Goal: Use online tool/utility: Utilize a website feature to perform a specific function

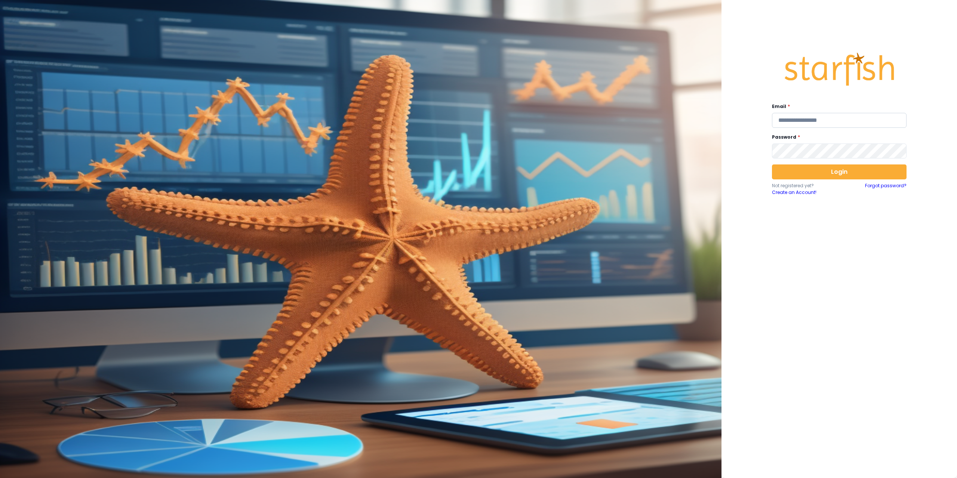
click at [793, 117] on input "email" at bounding box center [839, 120] width 135 height 15
type input "**********"
click at [852, 174] on button "Login" at bounding box center [839, 172] width 135 height 15
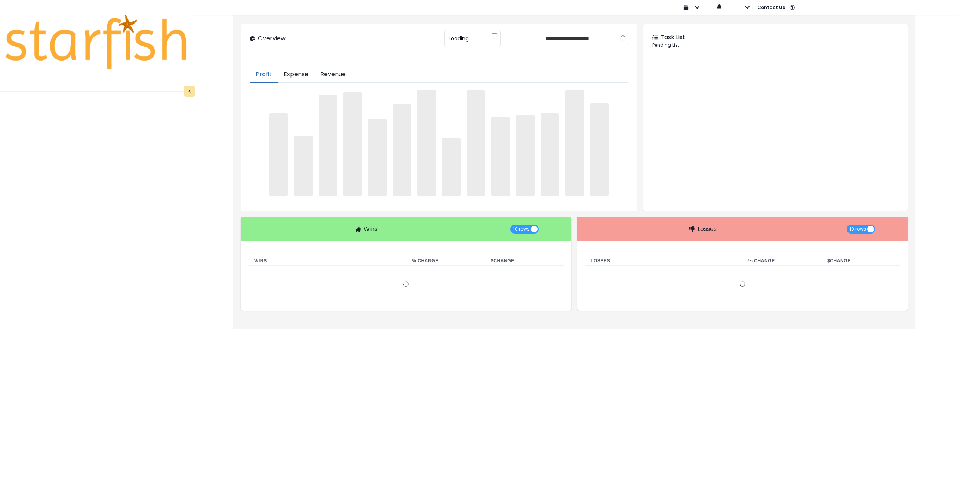
type input "********"
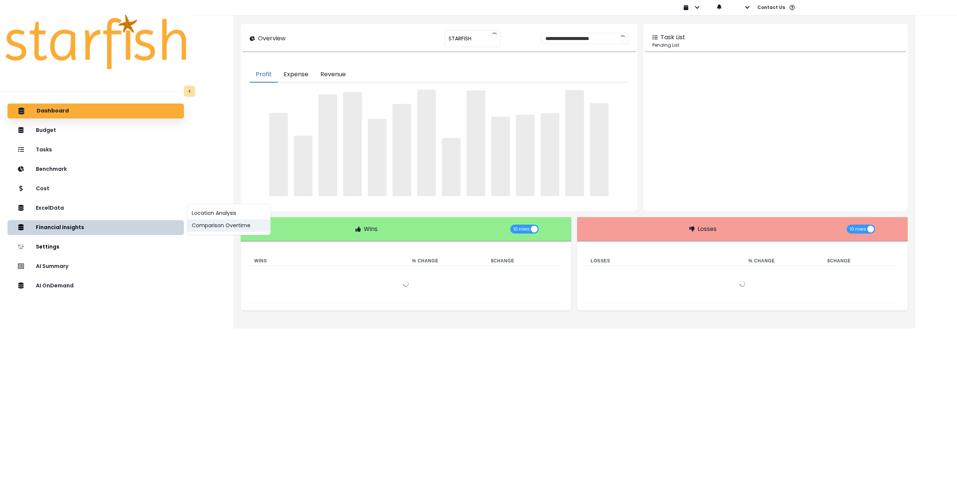
click at [241, 230] on button "Comparison Overtime" at bounding box center [228, 225] width 83 height 12
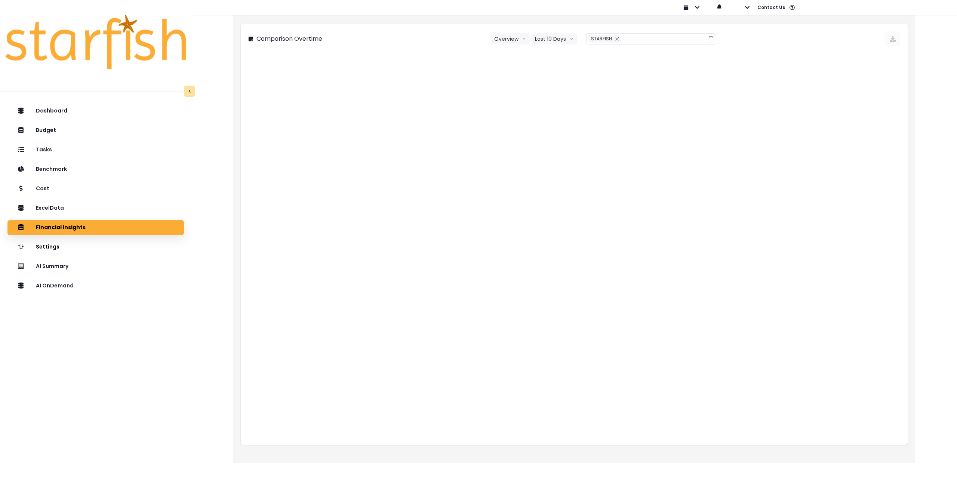
click at [531, 43] on div "Overview Overview % of cost % of sales Last 10 Days Last 4 Years Last 6 Quarter…" at bounding box center [538, 38] width 94 height 11
click at [543, 39] on button "Last 10 Days" at bounding box center [554, 38] width 46 height 11
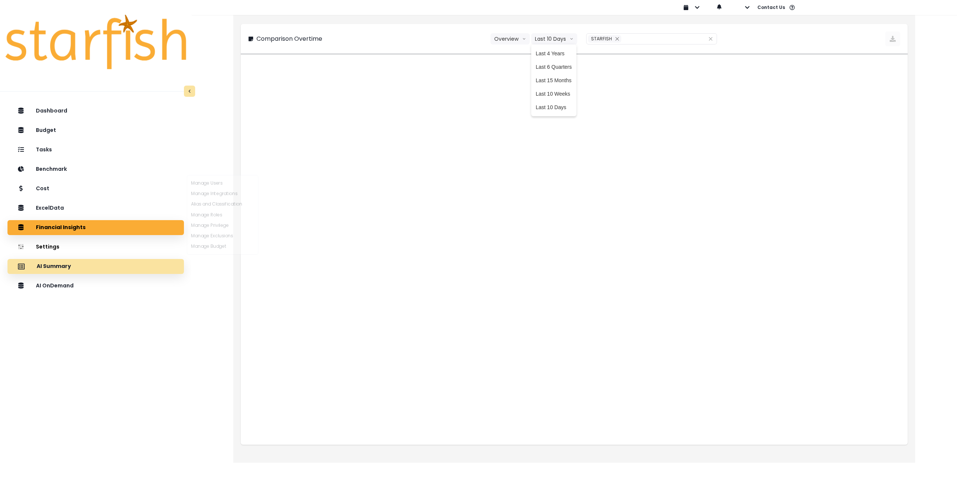
click at [104, 267] on div "AI Summary" at bounding box center [95, 267] width 165 height 16
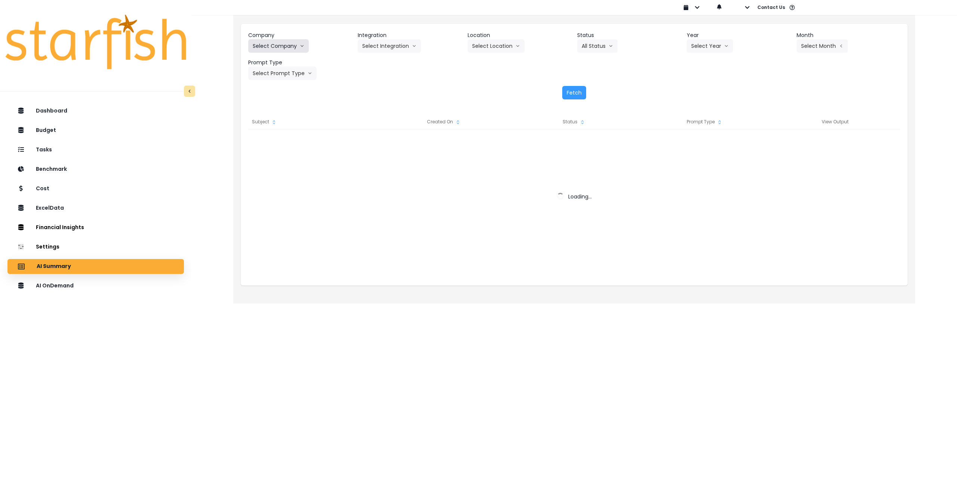
click at [283, 46] on button "Select Company" at bounding box center [278, 45] width 61 height 13
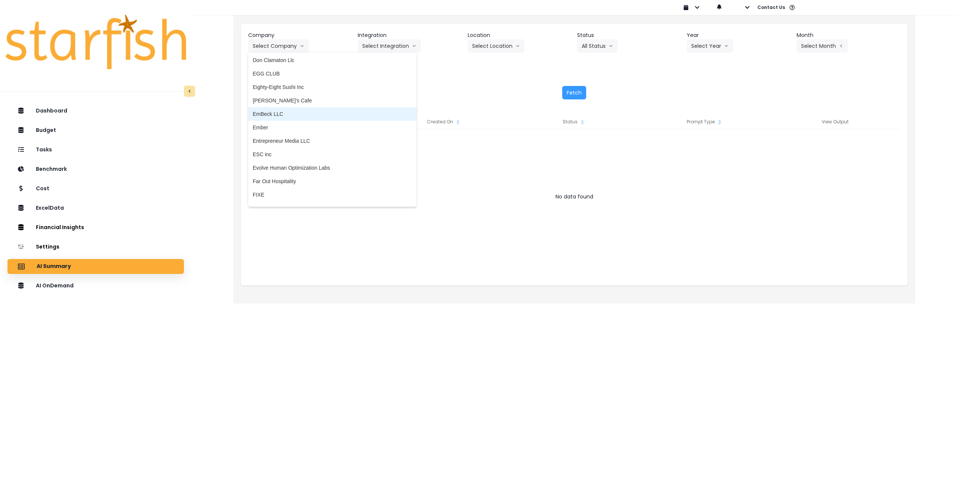
click at [287, 116] on span "EmBeck LLC" at bounding box center [332, 113] width 159 height 7
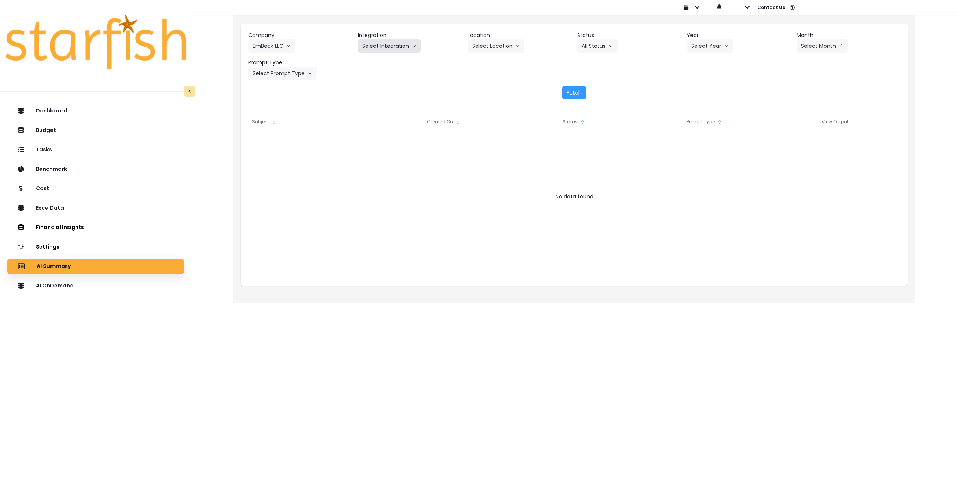
click at [391, 47] on button "Select Integration" at bounding box center [389, 45] width 63 height 13
click at [370, 65] on span "Xero" at bounding box center [367, 61] width 11 height 7
click at [492, 44] on button "Select Location" at bounding box center [496, 45] width 57 height 13
click at [485, 62] on span "All Locations" at bounding box center [487, 61] width 30 height 7
click at [602, 42] on button "All Status" at bounding box center [597, 45] width 40 height 13
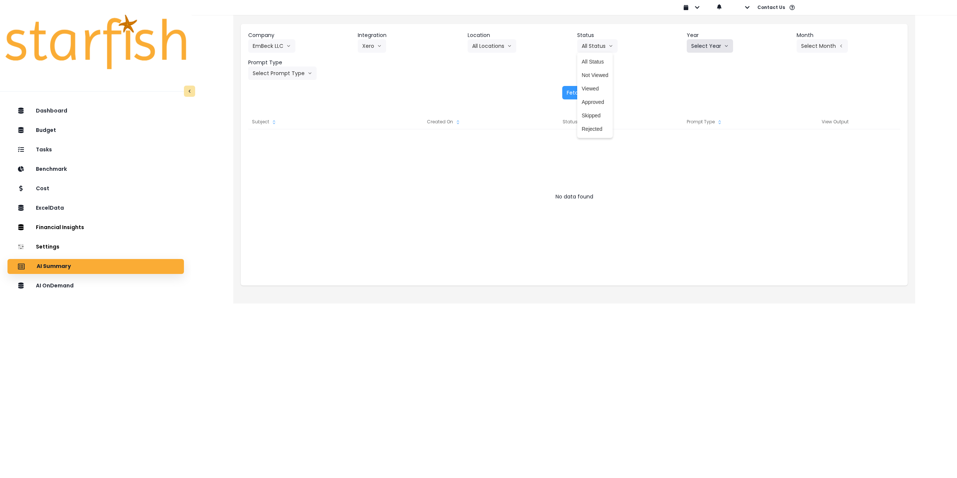
click at [716, 44] on button "Select Year" at bounding box center [710, 45] width 46 height 13
click at [695, 89] on span "2025" at bounding box center [697, 88] width 12 height 7
click at [810, 45] on button "Select Month" at bounding box center [822, 45] width 51 height 13
click at [778, 132] on span "July" at bounding box center [785, 128] width 15 height 7
click at [298, 71] on button "Select Prompt Type" at bounding box center [282, 73] width 68 height 13
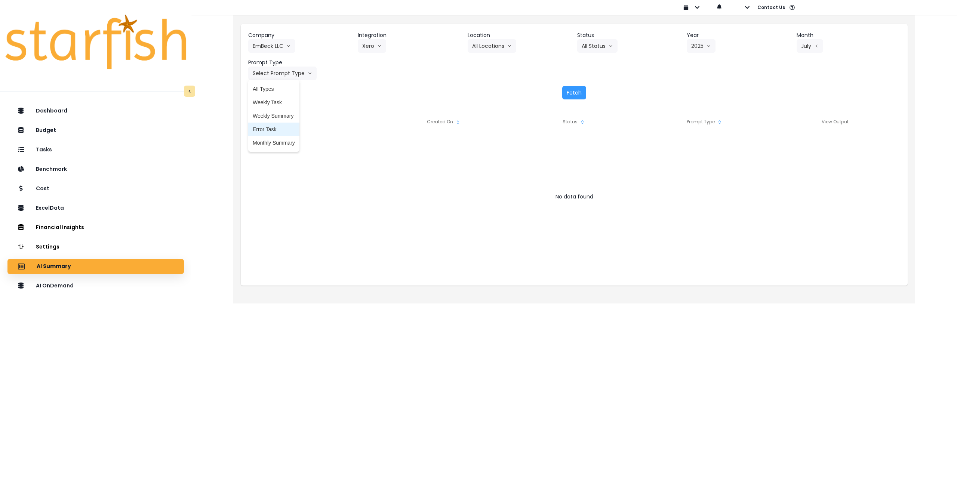
click at [279, 146] on span "Monthly Summary" at bounding box center [274, 142] width 42 height 7
click at [571, 91] on button "Fetch" at bounding box center [574, 92] width 24 height 13
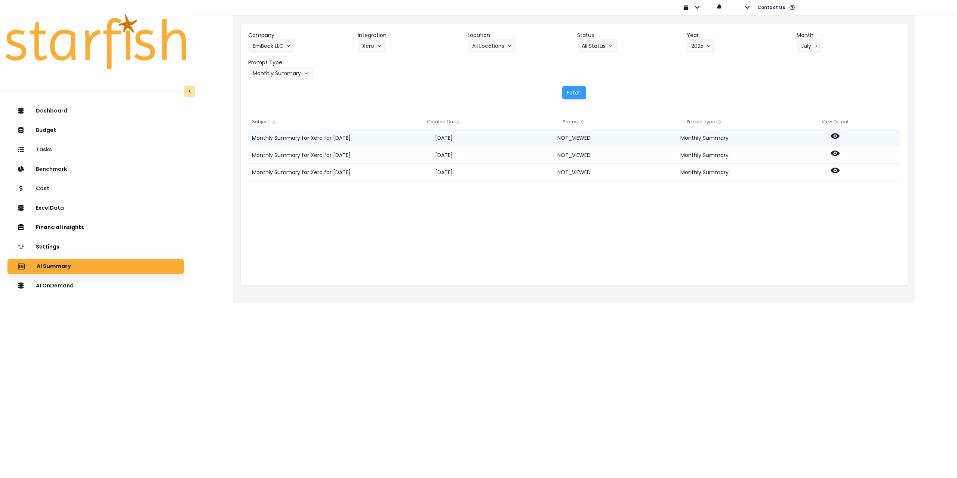
click at [835, 136] on circle at bounding box center [835, 135] width 1 height 1
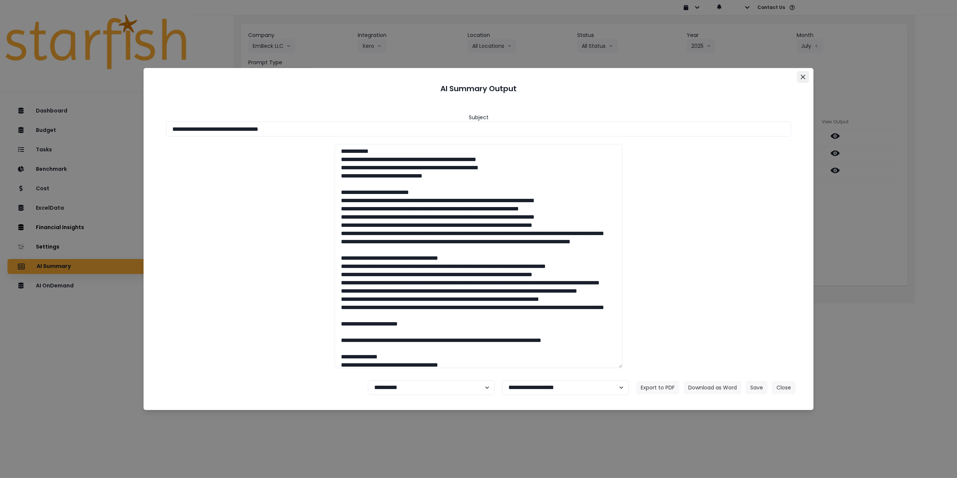
click at [801, 76] on icon "Close" at bounding box center [803, 77] width 4 height 4
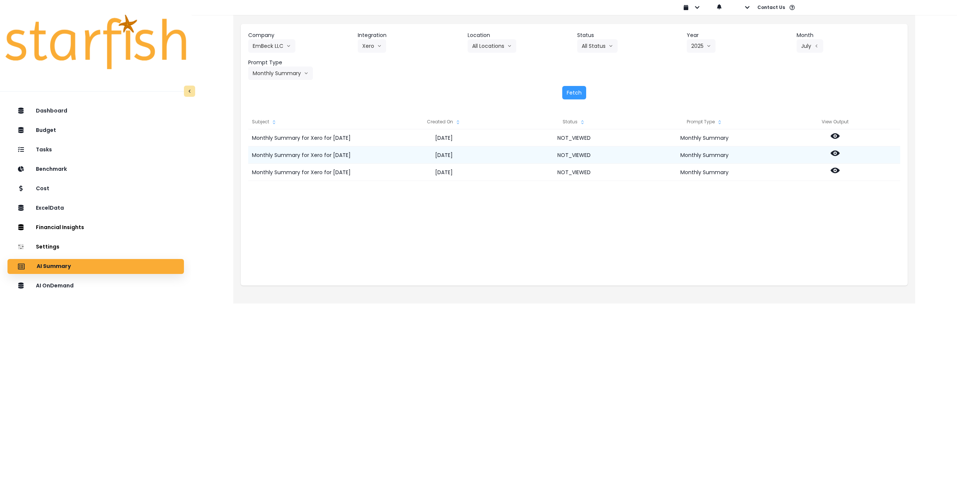
click at [838, 149] on icon at bounding box center [835, 153] width 9 height 9
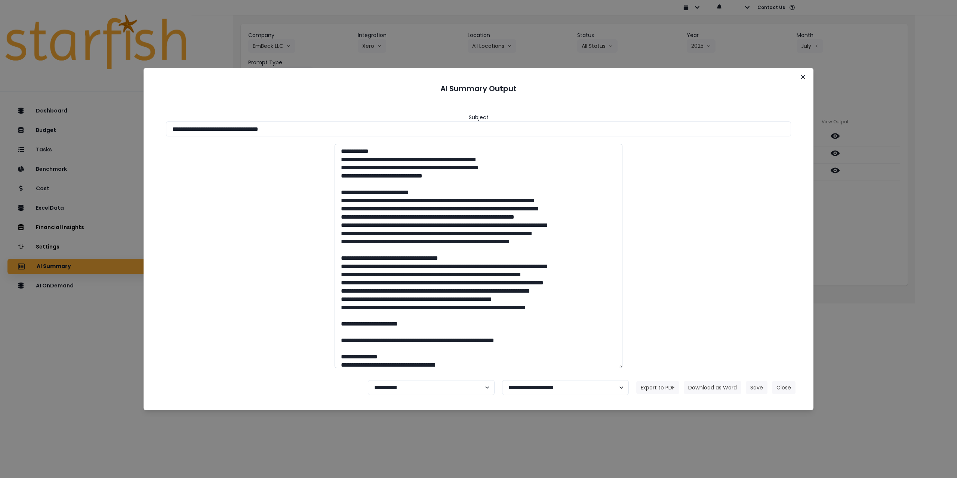
drag, startPoint x: 263, startPoint y: 129, endPoint x: 407, endPoint y: 145, distance: 145.2
click at [392, 141] on div "**********" at bounding box center [479, 237] width 652 height 274
click at [704, 389] on button "Download as Word" at bounding box center [713, 387] width 58 height 13
click at [875, 199] on div "**********" at bounding box center [478, 239] width 957 height 478
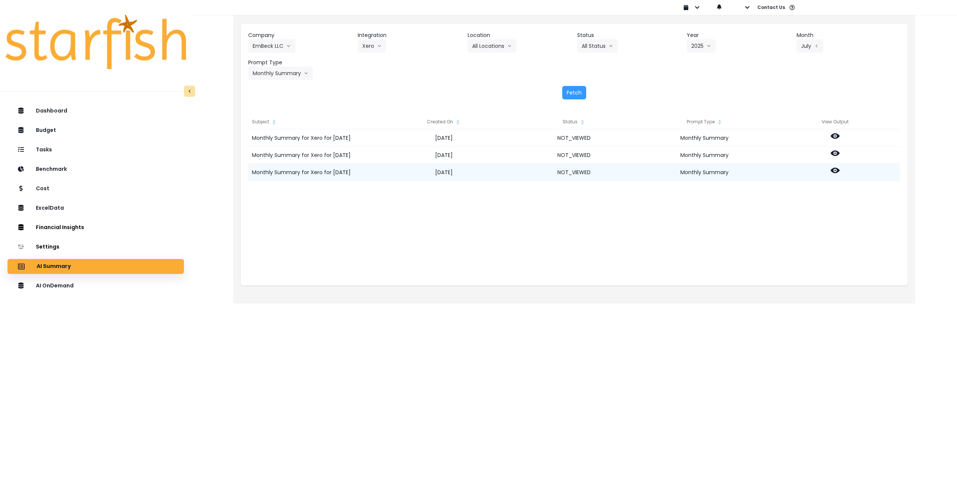
click at [834, 170] on icon at bounding box center [835, 170] width 9 height 9
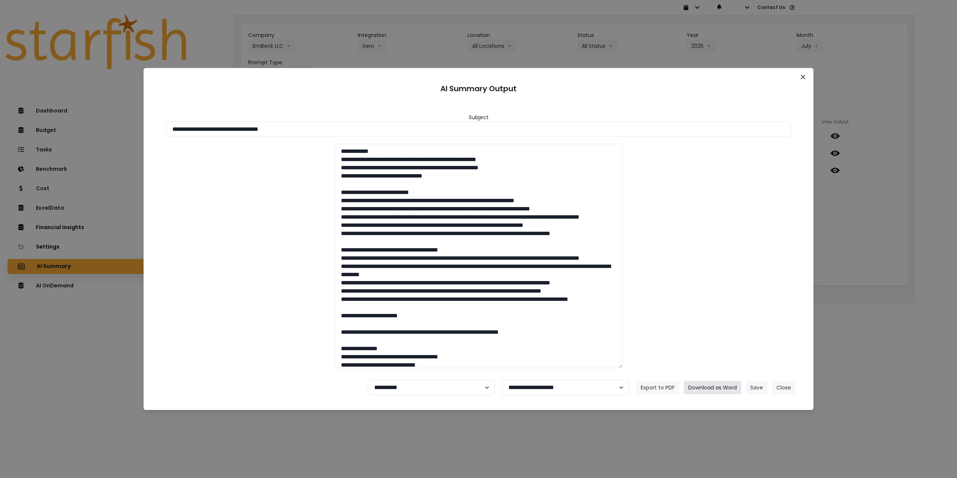
click at [710, 387] on button "Download as Word" at bounding box center [713, 387] width 58 height 13
click at [803, 76] on icon "Close" at bounding box center [803, 77] width 4 height 4
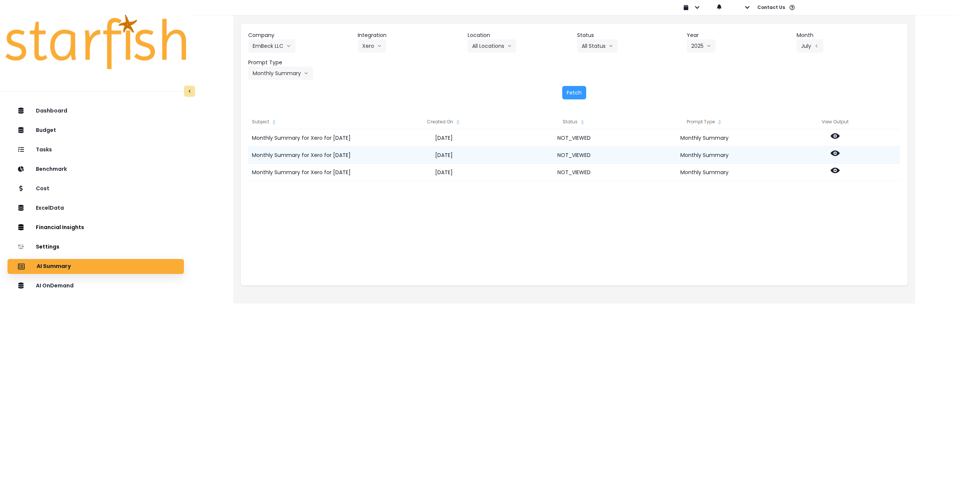
click at [833, 153] on icon at bounding box center [835, 154] width 9 height 6
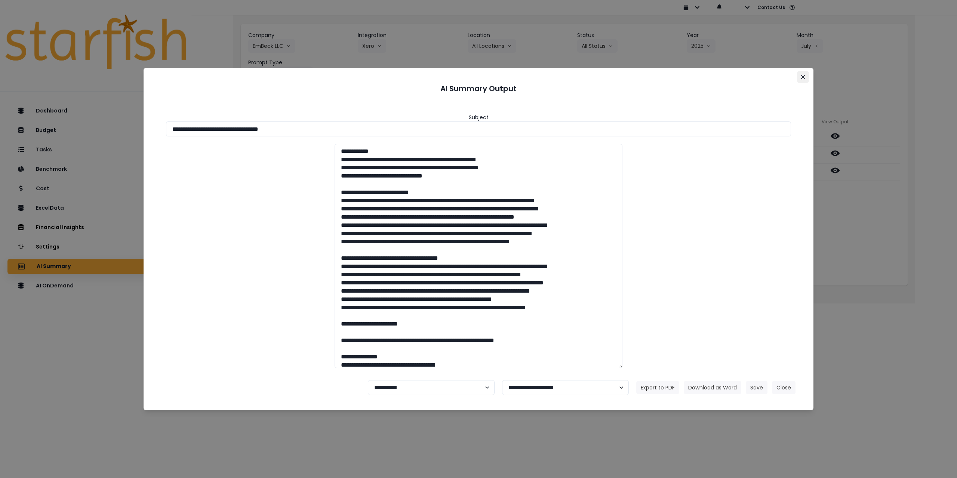
click at [804, 76] on icon "Close" at bounding box center [803, 77] width 4 height 4
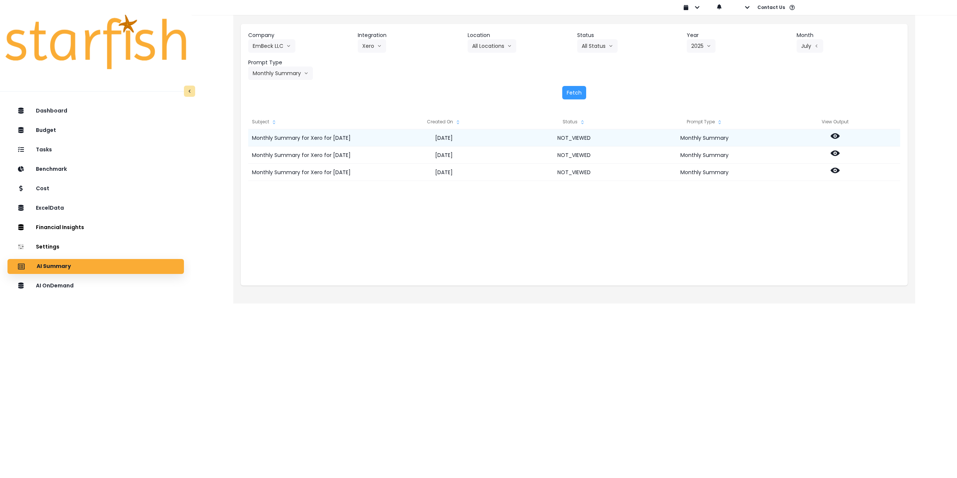
click at [834, 136] on icon at bounding box center [835, 136] width 9 height 9
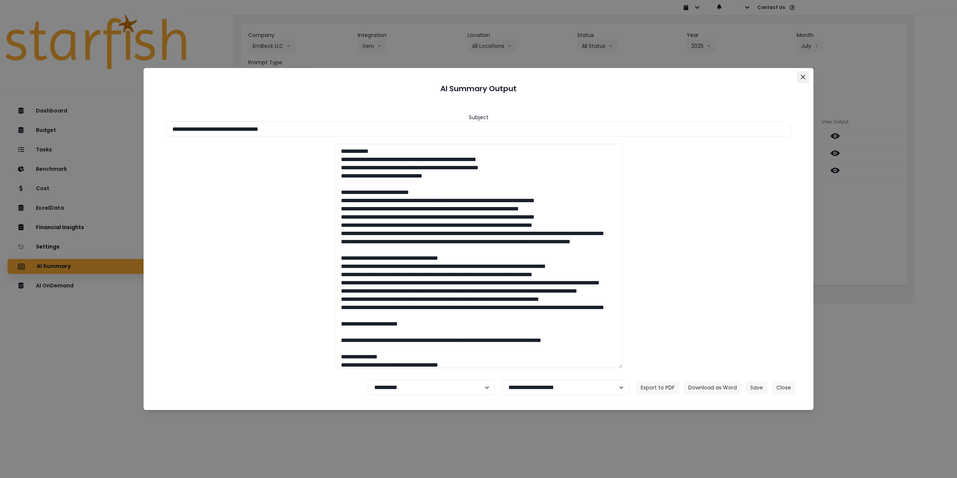
click at [804, 75] on icon "Close" at bounding box center [803, 77] width 4 height 4
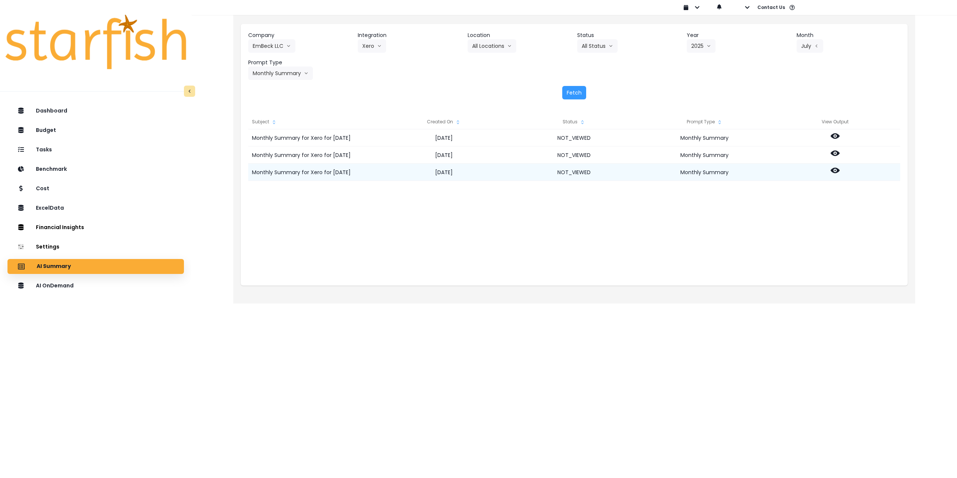
click at [835, 175] on icon at bounding box center [835, 170] width 9 height 9
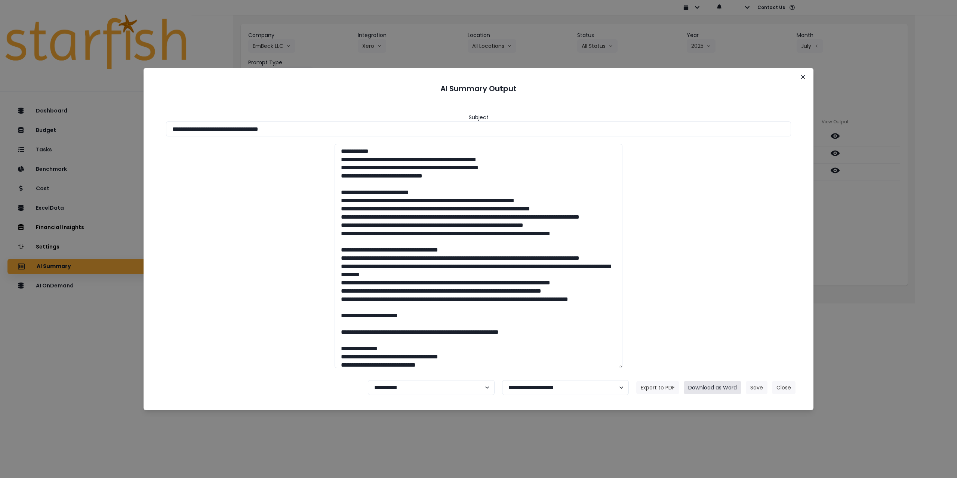
click at [722, 388] on button "Download as Word" at bounding box center [713, 387] width 58 height 13
click at [398, 395] on select "**********" at bounding box center [431, 387] width 127 height 15
select select "********"
click at [368, 380] on select "**********" at bounding box center [431, 387] width 127 height 15
click at [759, 387] on button "Save" at bounding box center [757, 387] width 22 height 13
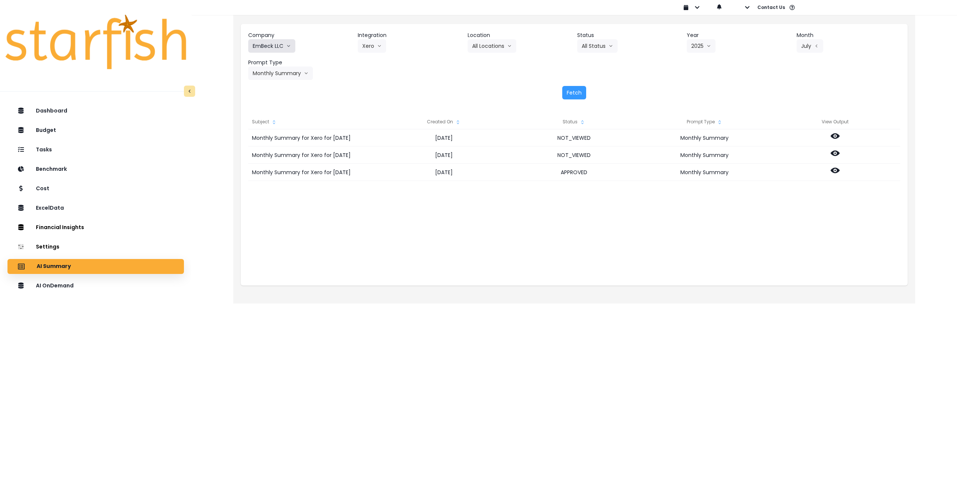
click at [275, 44] on button "EmBeck LLC" at bounding box center [271, 45] width 47 height 13
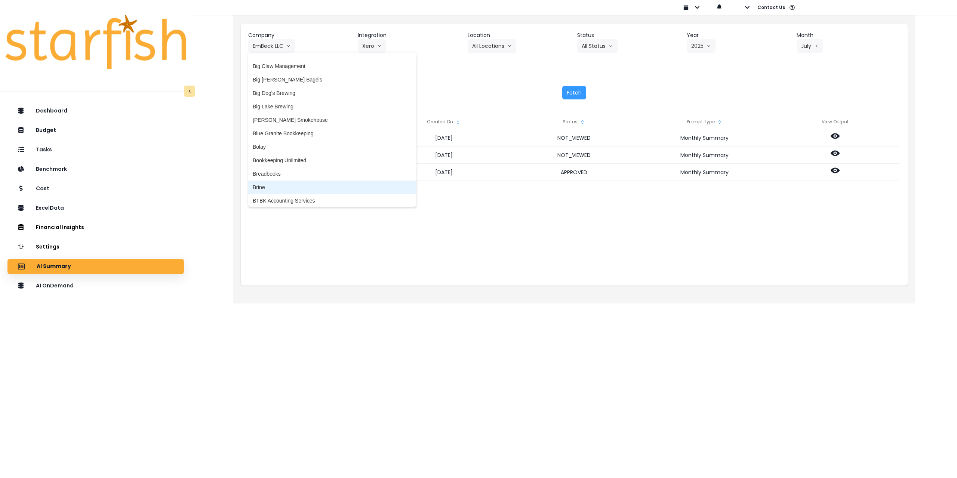
scroll to position [112, 0]
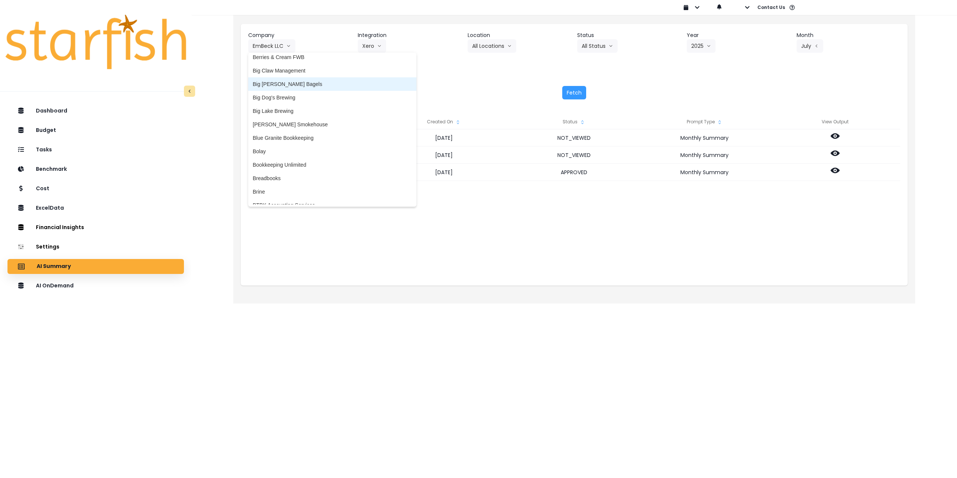
click at [289, 82] on span "Big [PERSON_NAME] Bagels" at bounding box center [332, 83] width 159 height 7
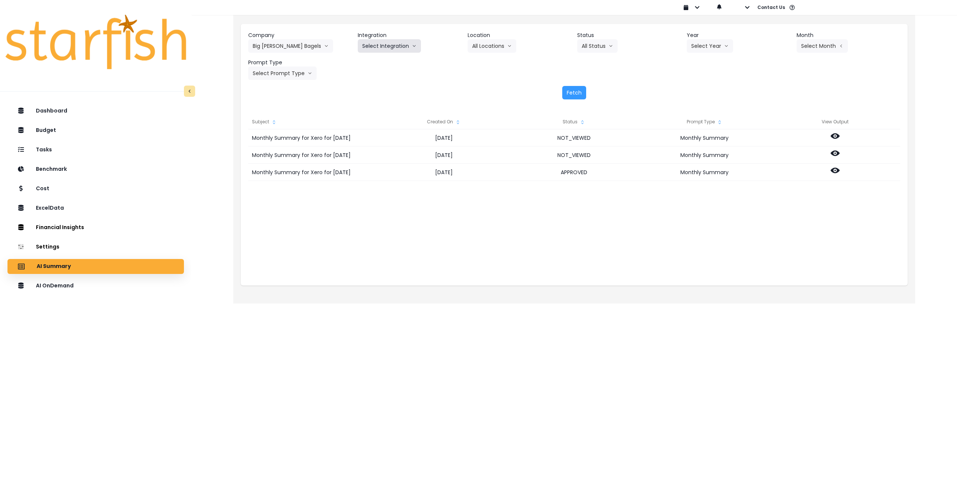
click at [374, 44] on button "Select Integration" at bounding box center [389, 45] width 63 height 13
click at [377, 63] on span "Big [PERSON_NAME]’s Bagels" at bounding box center [398, 61] width 73 height 7
click at [506, 42] on button "Select Location" at bounding box center [496, 45] width 57 height 13
drag, startPoint x: 497, startPoint y: 62, endPoint x: 514, endPoint y: 61, distance: 16.9
click at [498, 62] on span "All Locations" at bounding box center [487, 61] width 30 height 7
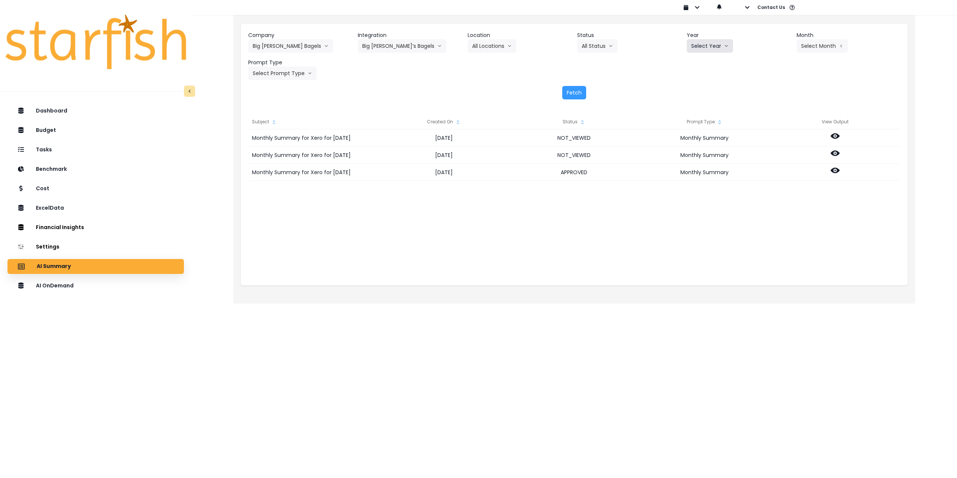
click at [719, 42] on button "Select Year" at bounding box center [710, 45] width 46 height 13
click at [698, 87] on span "2025" at bounding box center [697, 88] width 12 height 7
click at [820, 48] on button "Select Month" at bounding box center [822, 45] width 51 height 13
click at [778, 129] on span "July" at bounding box center [785, 128] width 15 height 7
click at [298, 71] on button "Select Prompt Type" at bounding box center [282, 73] width 68 height 13
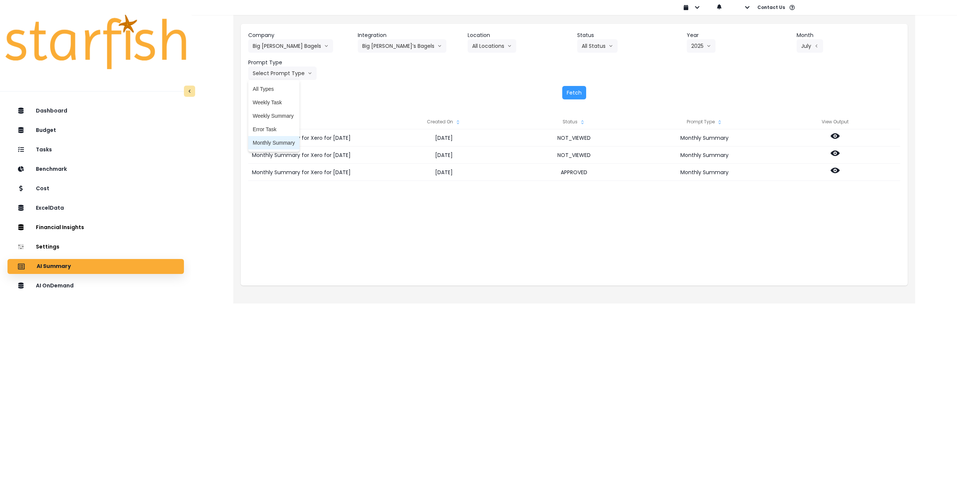
click at [279, 144] on span "Monthly Summary" at bounding box center [274, 142] width 42 height 7
click at [577, 90] on button "Fetch" at bounding box center [574, 92] width 24 height 13
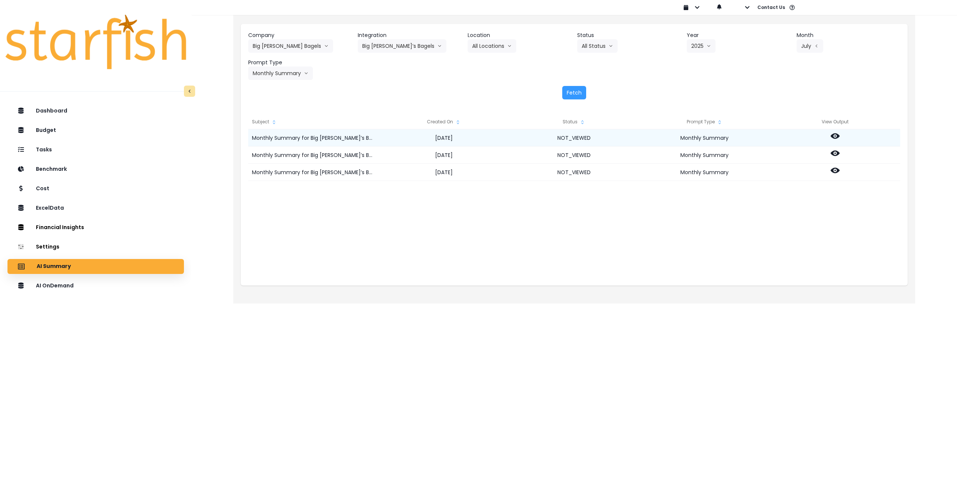
click at [833, 132] on icon at bounding box center [835, 136] width 9 height 9
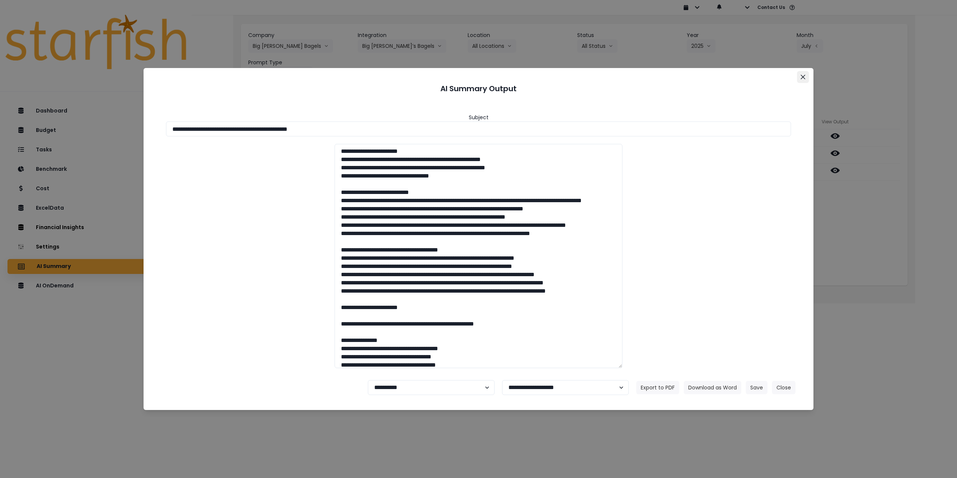
click at [804, 76] on icon "Close" at bounding box center [803, 77] width 4 height 4
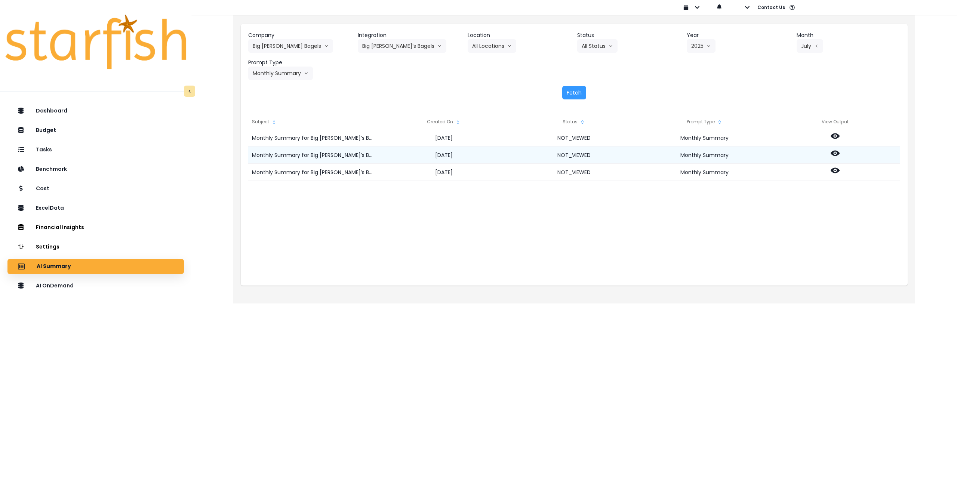
click at [840, 155] on div at bounding box center [835, 155] width 130 height 17
click at [837, 154] on icon at bounding box center [835, 154] width 9 height 6
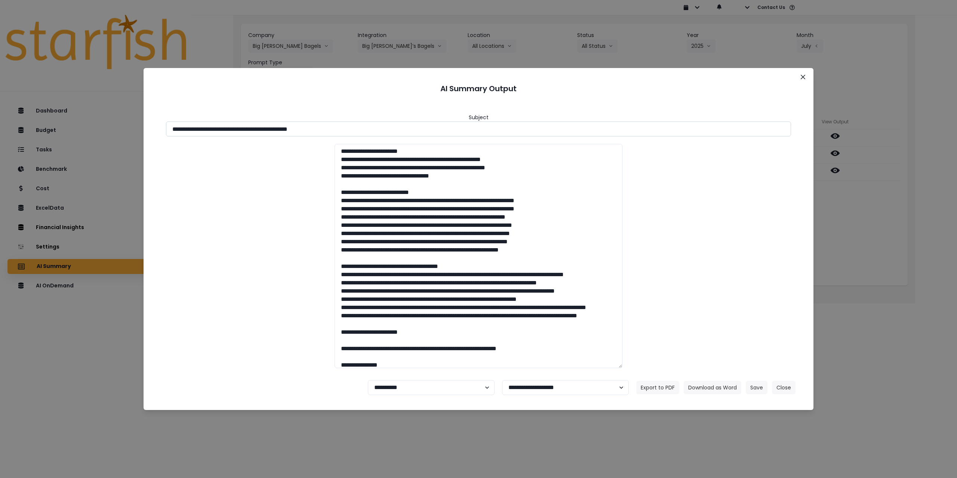
drag, startPoint x: 239, startPoint y: 130, endPoint x: 405, endPoint y: 126, distance: 166.4
click at [405, 126] on input "**********" at bounding box center [478, 129] width 625 height 15
click at [694, 383] on button "Download as Word" at bounding box center [713, 387] width 58 height 13
click at [869, 221] on div "**********" at bounding box center [478, 239] width 957 height 478
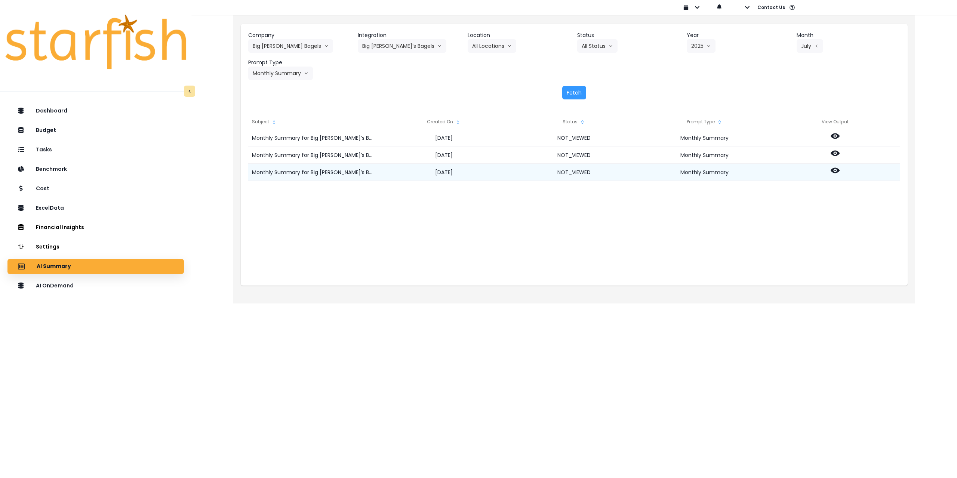
click at [834, 167] on icon at bounding box center [835, 170] width 9 height 9
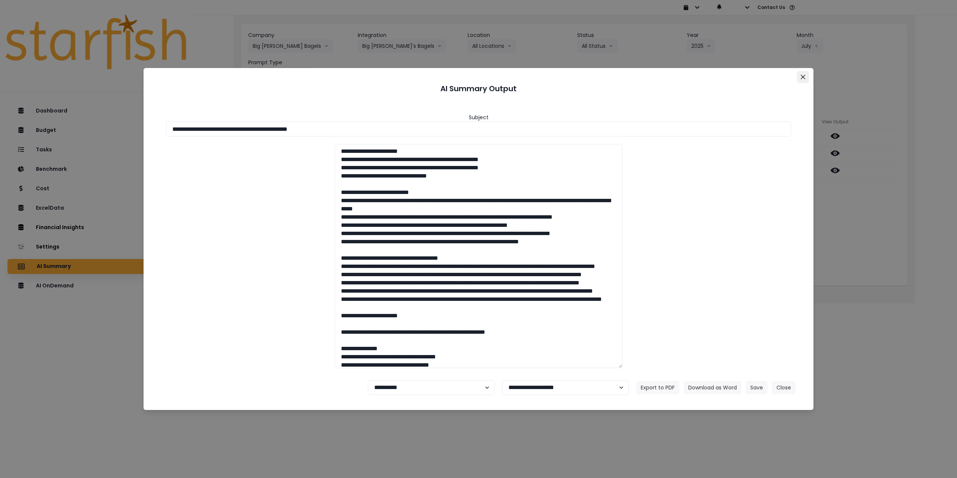
click at [806, 76] on button "Close" at bounding box center [803, 77] width 12 height 12
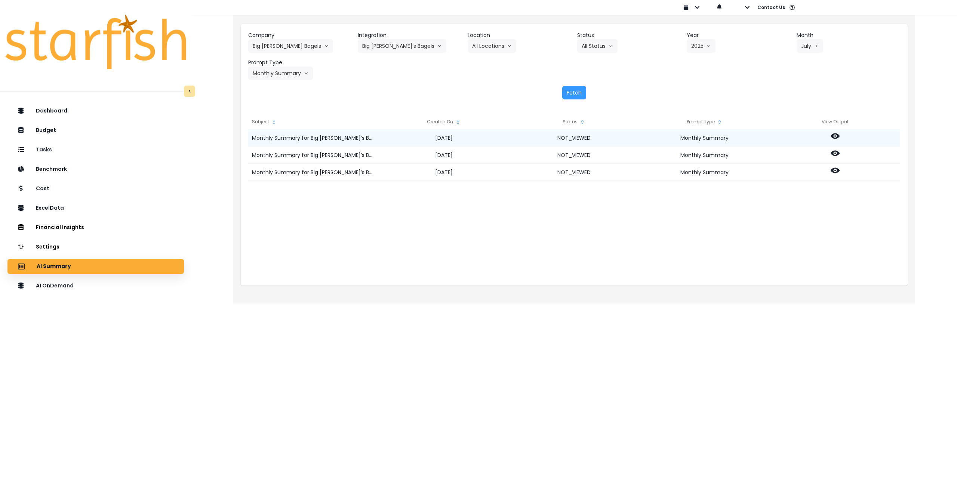
click at [837, 135] on icon at bounding box center [835, 136] width 9 height 6
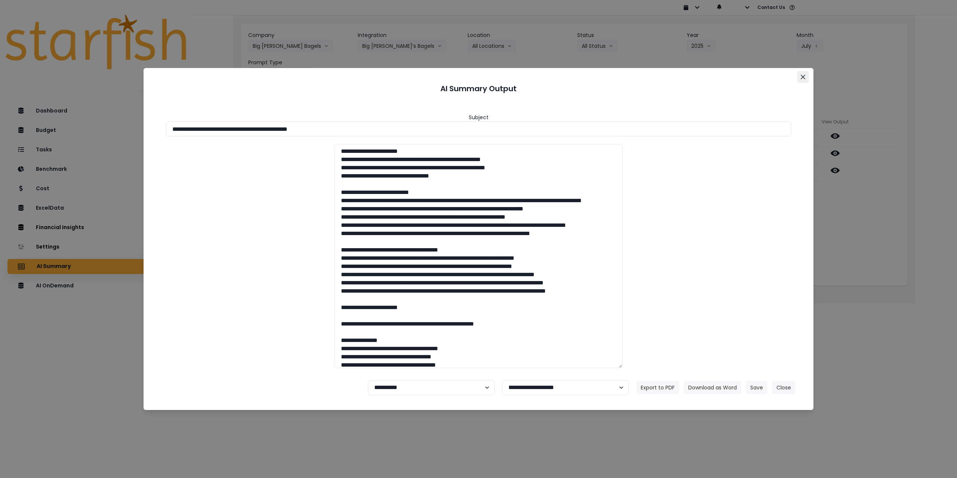
click at [802, 74] on button "Close" at bounding box center [803, 77] width 12 height 12
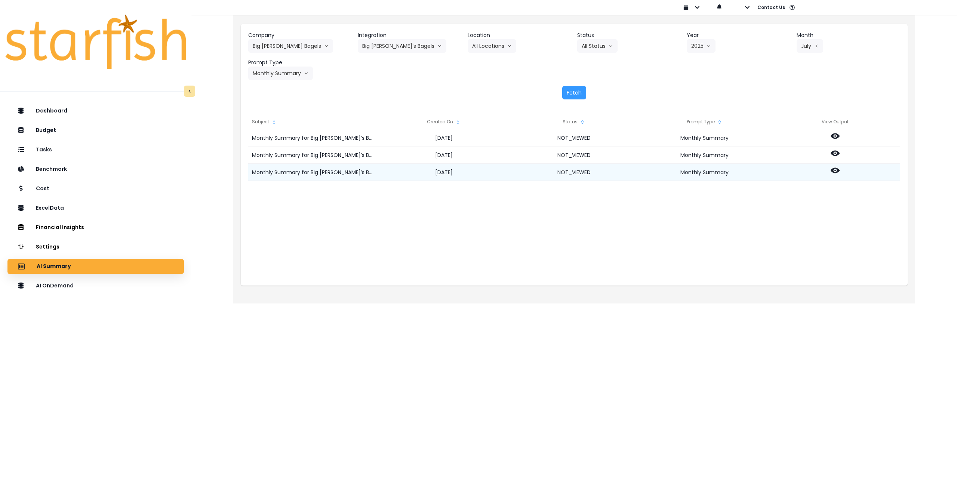
click at [835, 168] on icon at bounding box center [835, 171] width 9 height 6
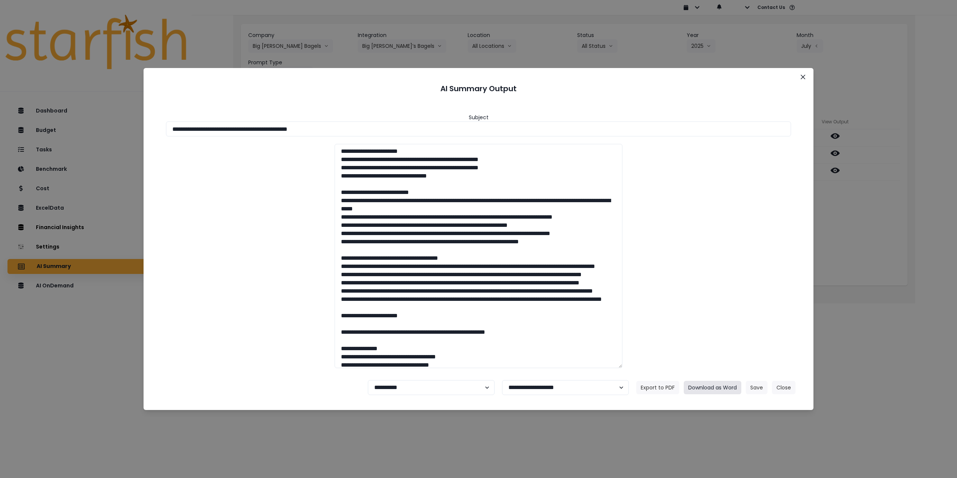
click at [705, 390] on button "Download as Word" at bounding box center [713, 387] width 58 height 13
